Goal: Transaction & Acquisition: Obtain resource

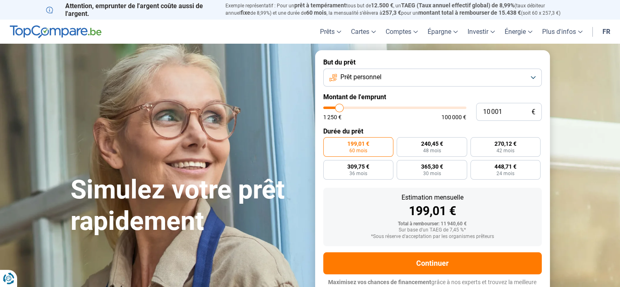
click at [530, 83] on button "Prêt personnel" at bounding box center [432, 77] width 219 height 18
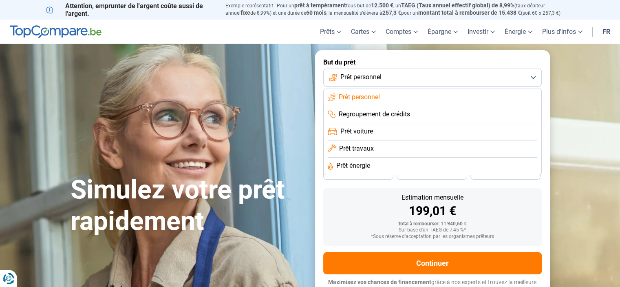
click at [370, 170] on span "Prêt énergie" at bounding box center [353, 165] width 34 height 9
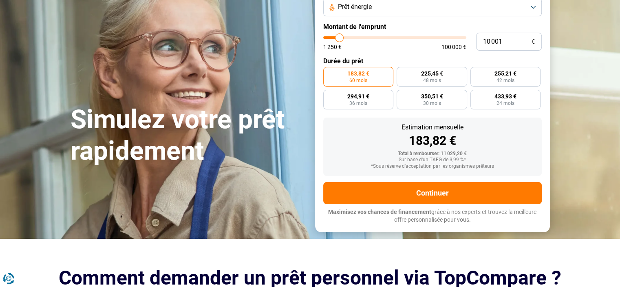
scroll to position [70, 0]
type input "48 500"
type input "48500"
click at [391, 39] on input "range" at bounding box center [394, 37] width 143 height 2
radio input "false"
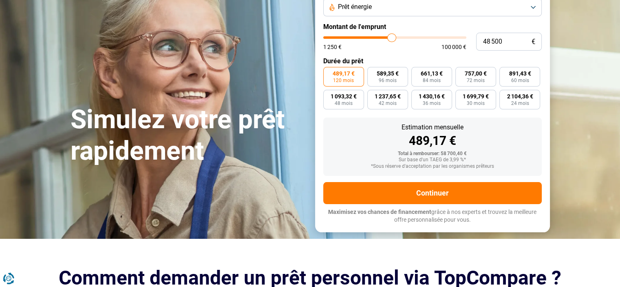
type input "48 000"
type input "48000"
type input "47 500"
type input "47500"
type input "46 750"
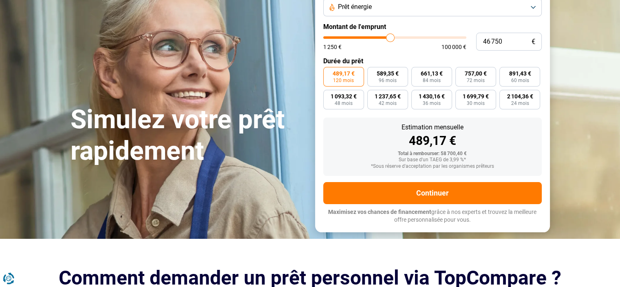
type input "46750"
type input "46 000"
type input "46000"
type input "45 250"
type input "45250"
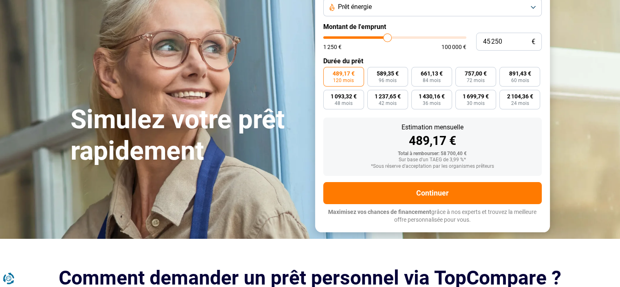
type input "44 250"
type input "44250"
type input "44 000"
type input "44000"
type input "43 500"
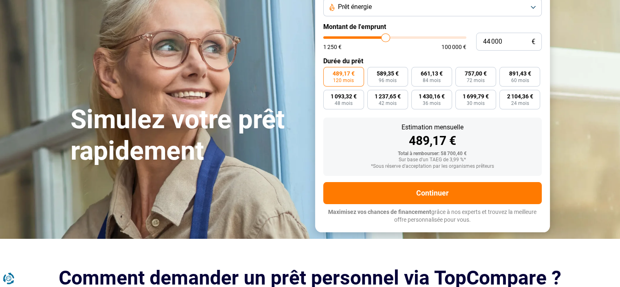
type input "43500"
type input "43 000"
type input "43000"
type input "42 500"
type input "42500"
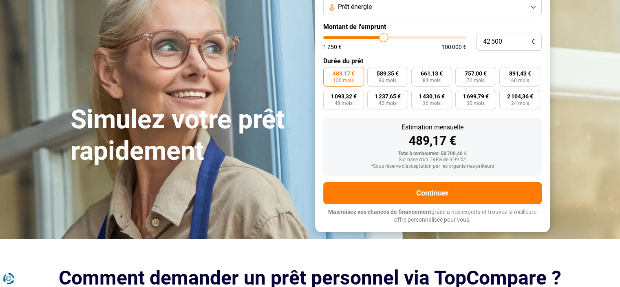
type input "42 250"
type input "42250"
type input "41 750"
type input "41750"
type input "41 500"
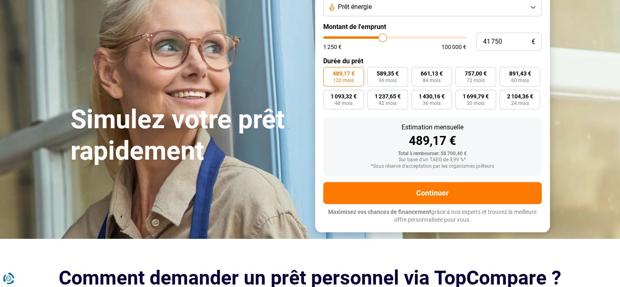
type input "41500"
type input "41 250"
type input "41250"
type input "41 000"
type input "41000"
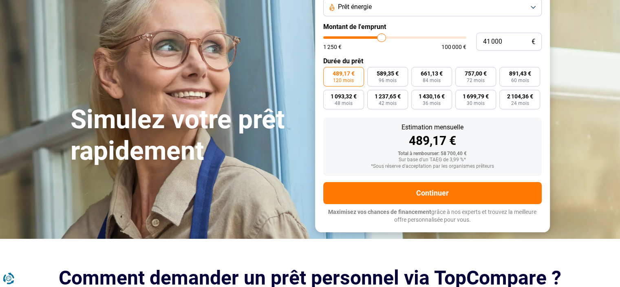
type input "40 750"
type input "40750"
type input "40 250"
type input "40250"
type input "40 000"
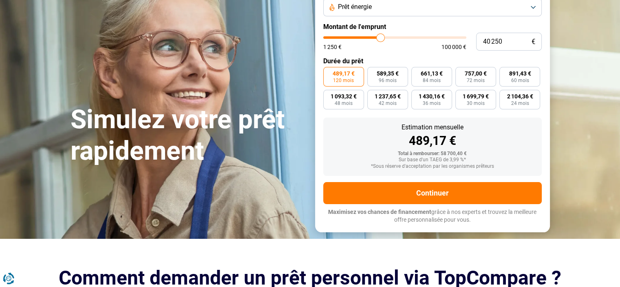
type input "40000"
type input "39 750"
type input "39750"
type input "39 500"
type input "39500"
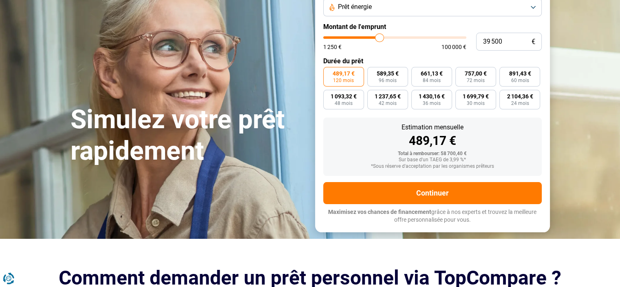
type input "39 000"
type input "39000"
type input "38 500"
type input "38500"
type input "38 250"
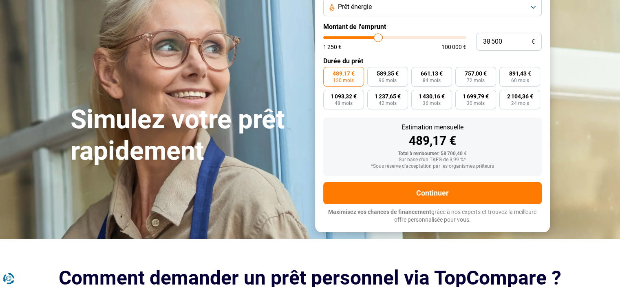
type input "38250"
type input "38 000"
type input "38000"
type input "37 750"
type input "37750"
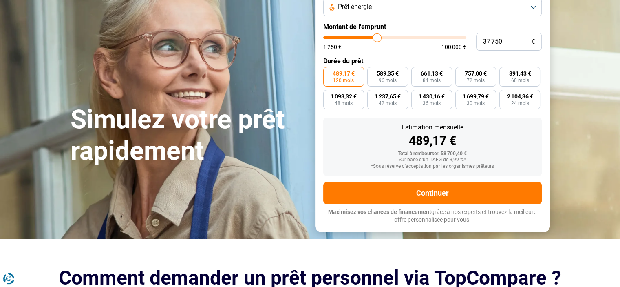
type input "37 250"
type input "37250"
type input "37 000"
type input "37000"
type input "36 250"
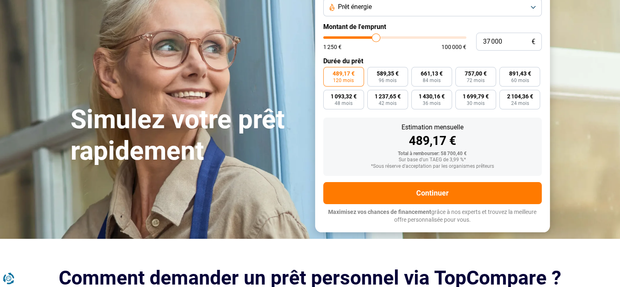
type input "36250"
type input "36 000"
type input "36000"
type input "35 500"
type input "35500"
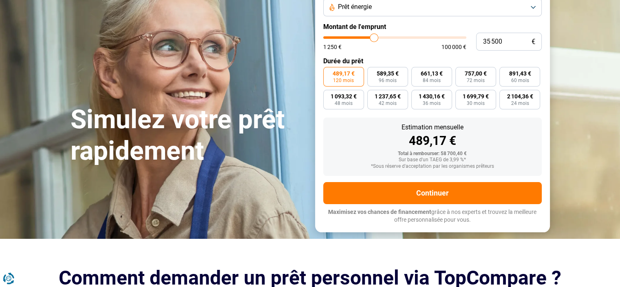
type input "35 000"
type input "35000"
type input "34 750"
type input "34750"
type input "34 500"
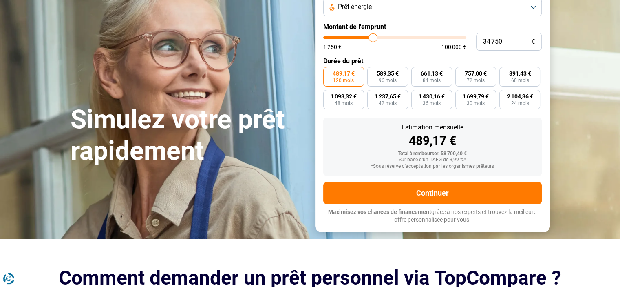
type input "34500"
type input "34 250"
type input "34250"
type input "34 500"
type input "34500"
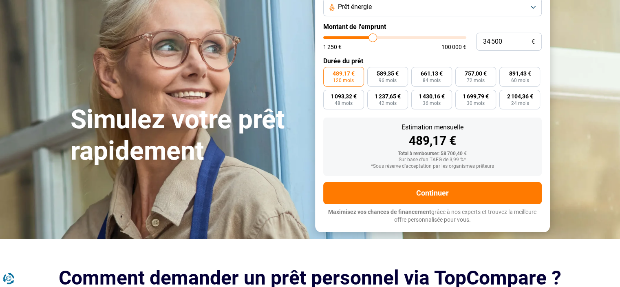
type input "34 750"
type input "34750"
type input "35 000"
type input "35000"
type input "35 250"
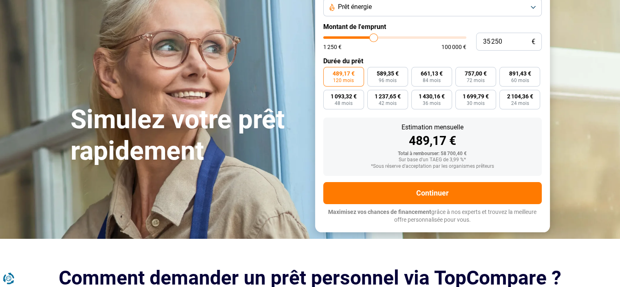
drag, startPoint x: 391, startPoint y: 54, endPoint x: 375, endPoint y: 53, distance: 16.3
type input "35250"
click at [375, 39] on input "range" at bounding box center [394, 37] width 143 height 2
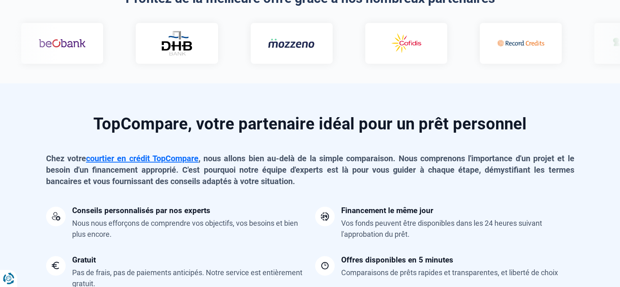
scroll to position [530, 0]
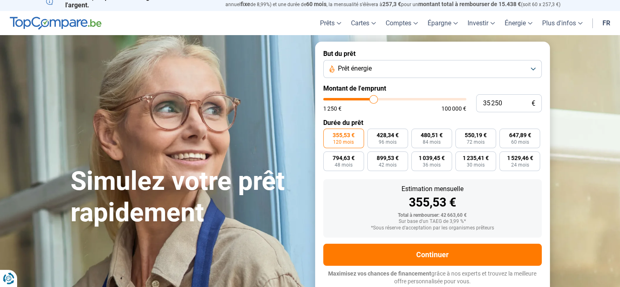
scroll to position [0, 0]
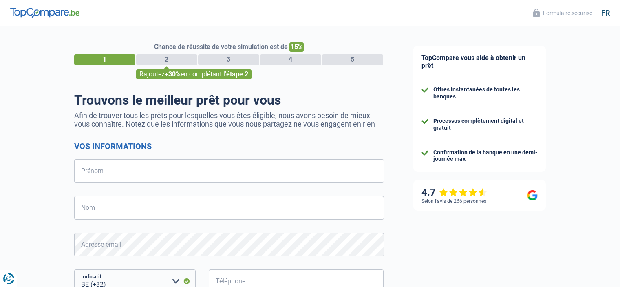
select select "32"
